Goal: Find contact information: Find contact information

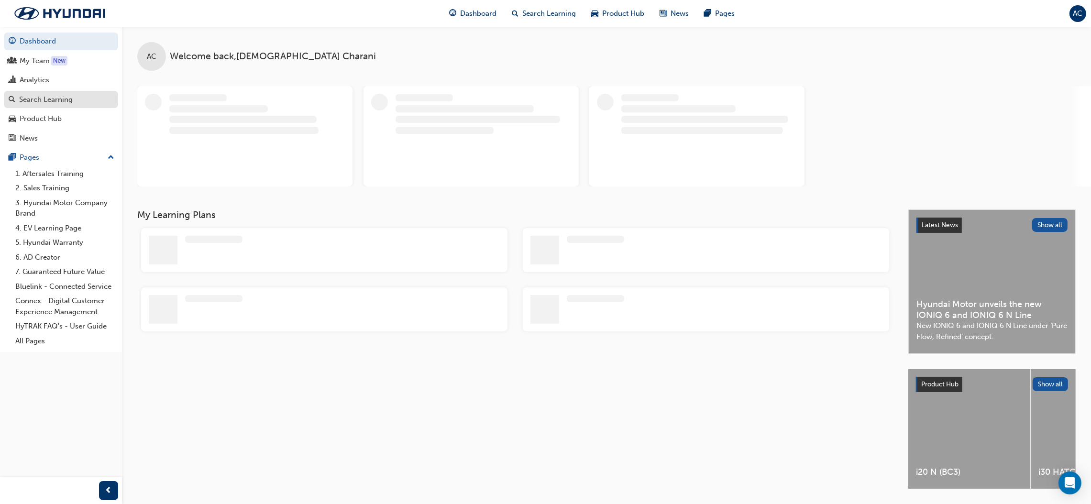
click at [56, 102] on div "Search Learning" at bounding box center [46, 99] width 54 height 11
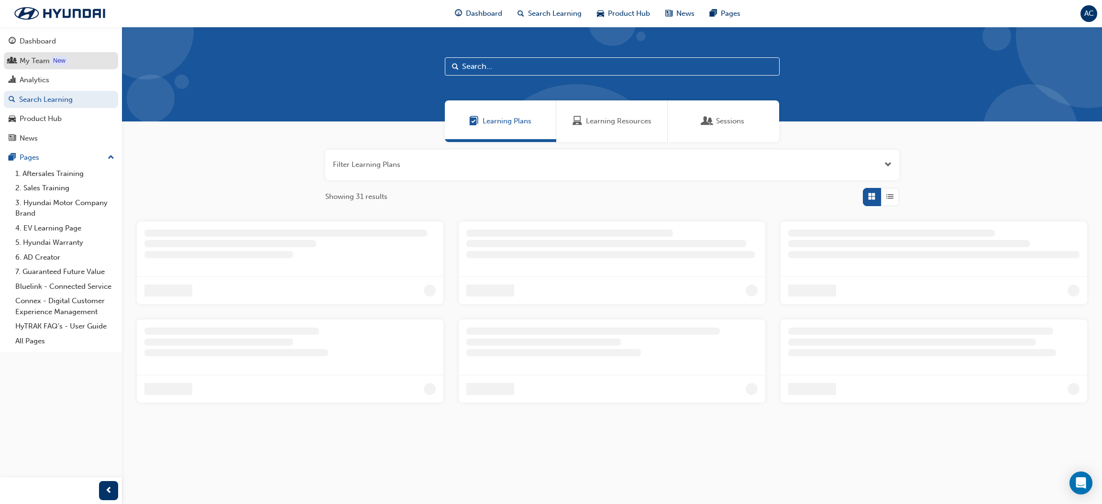
click at [45, 62] on div "My Team" at bounding box center [35, 60] width 30 height 11
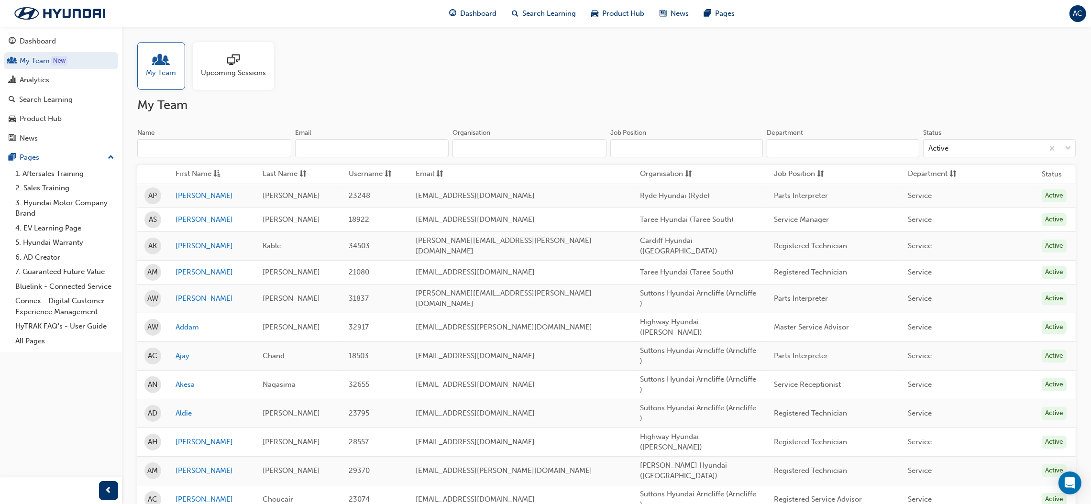
click at [237, 149] on input "Name" at bounding box center [214, 148] width 154 height 18
paste input "[PERSON_NAME]"
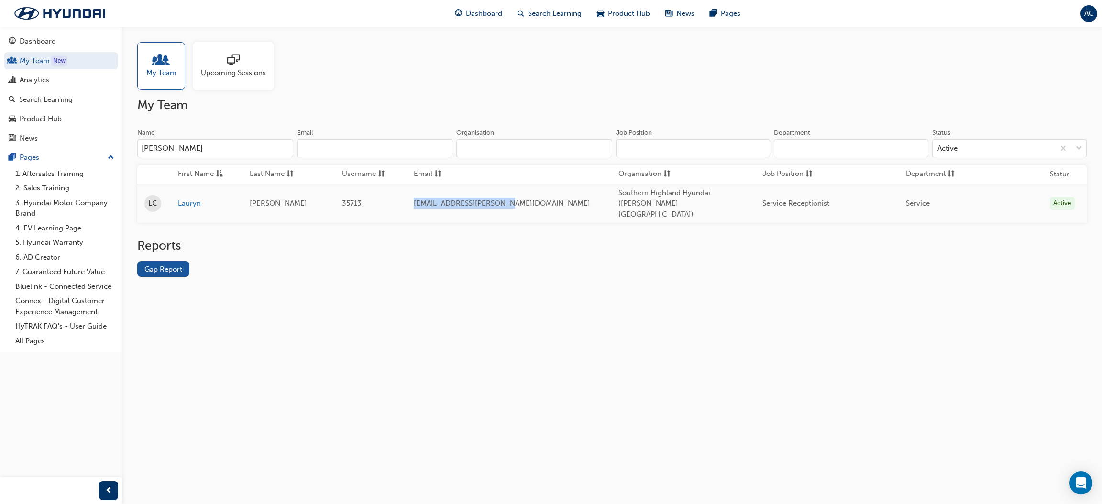
drag, startPoint x: 540, startPoint y: 206, endPoint x: 438, endPoint y: 204, distance: 102.3
click at [438, 204] on td "[EMAIL_ADDRESS][PERSON_NAME][DOMAIN_NAME]" at bounding box center [508, 203] width 205 height 39
copy span "[EMAIL_ADDRESS][PERSON_NAME][DOMAIN_NAME]"
drag, startPoint x: 202, startPoint y: 144, endPoint x: 68, endPoint y: 145, distance: 133.4
click at [68, 145] on div "Dashboard My Team New Analytics Search Learning Product Hub News Pages Pages 1.…" at bounding box center [551, 252] width 1102 height 504
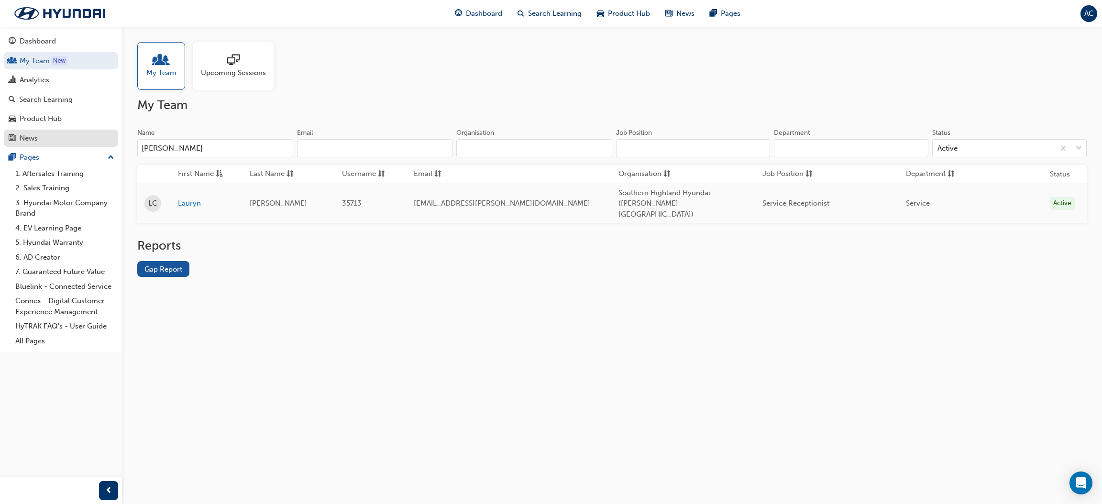
paste input "Kayla.[PERSON_NAME]"
drag, startPoint x: 531, startPoint y: 200, endPoint x: 431, endPoint y: 201, distance: 100.4
click at [431, 201] on tr "[PERSON_NAME] [PERSON_NAME] 35010 [PERSON_NAME][EMAIL_ADDRESS][PERSON_NAME][DOM…" at bounding box center [611, 203] width 949 height 39
copy tr "[EMAIL_ADDRESS][PERSON_NAME][DOMAIN_NAME]"
click at [225, 145] on input "Kayla" at bounding box center [215, 148] width 156 height 18
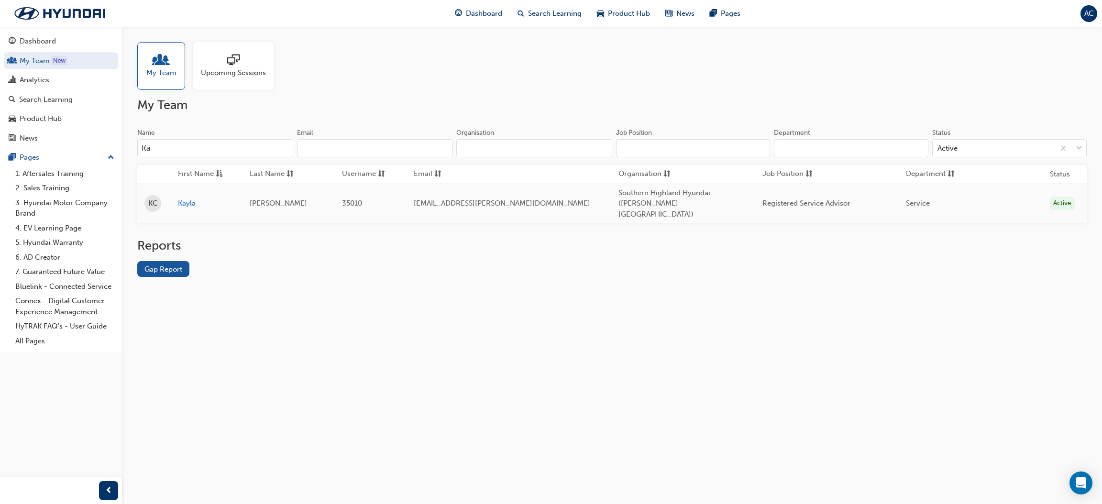
type input "K"
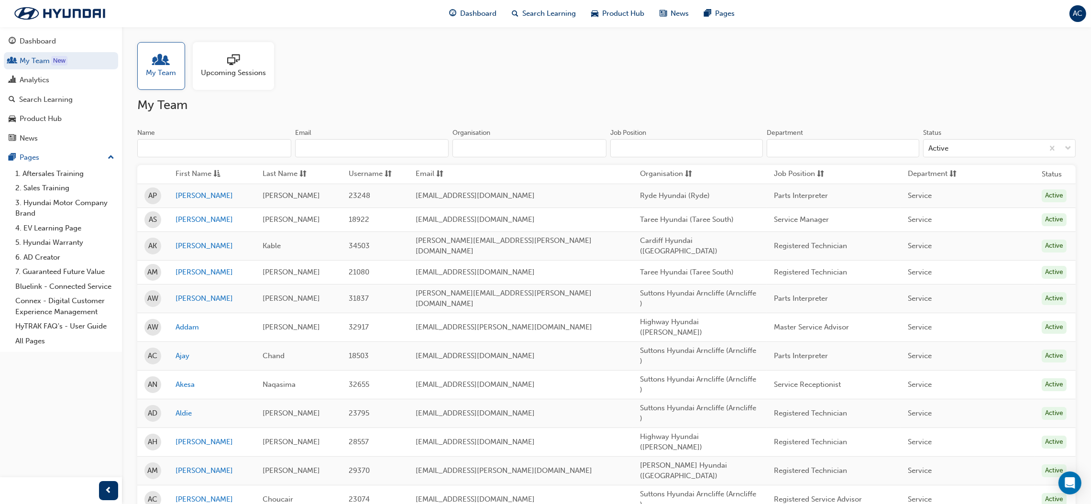
paste input "Book my serivce"
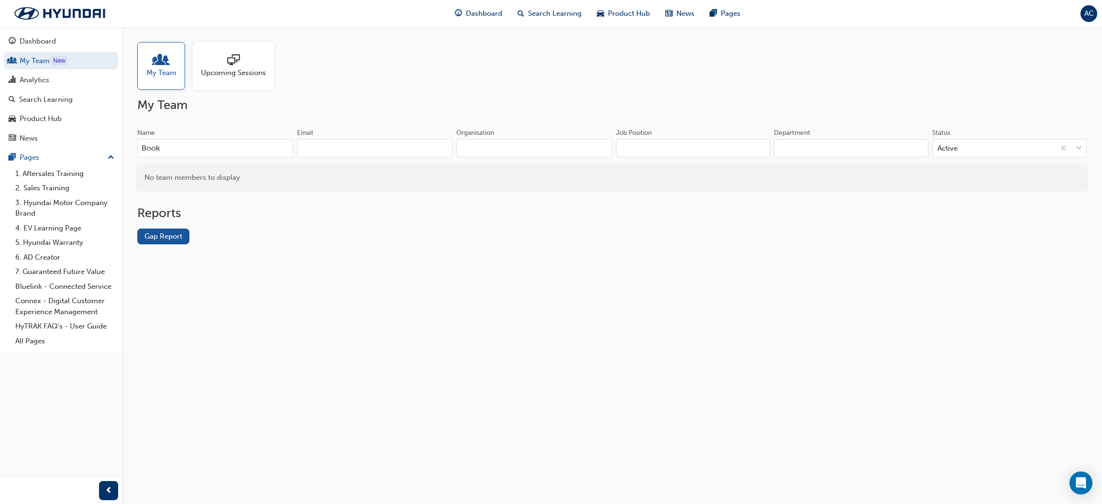
type input "Book"
click at [342, 237] on div "Reports Gap Report" at bounding box center [611, 233] width 949 height 54
